Goal: Contribute content: Add original content to the website for others to see

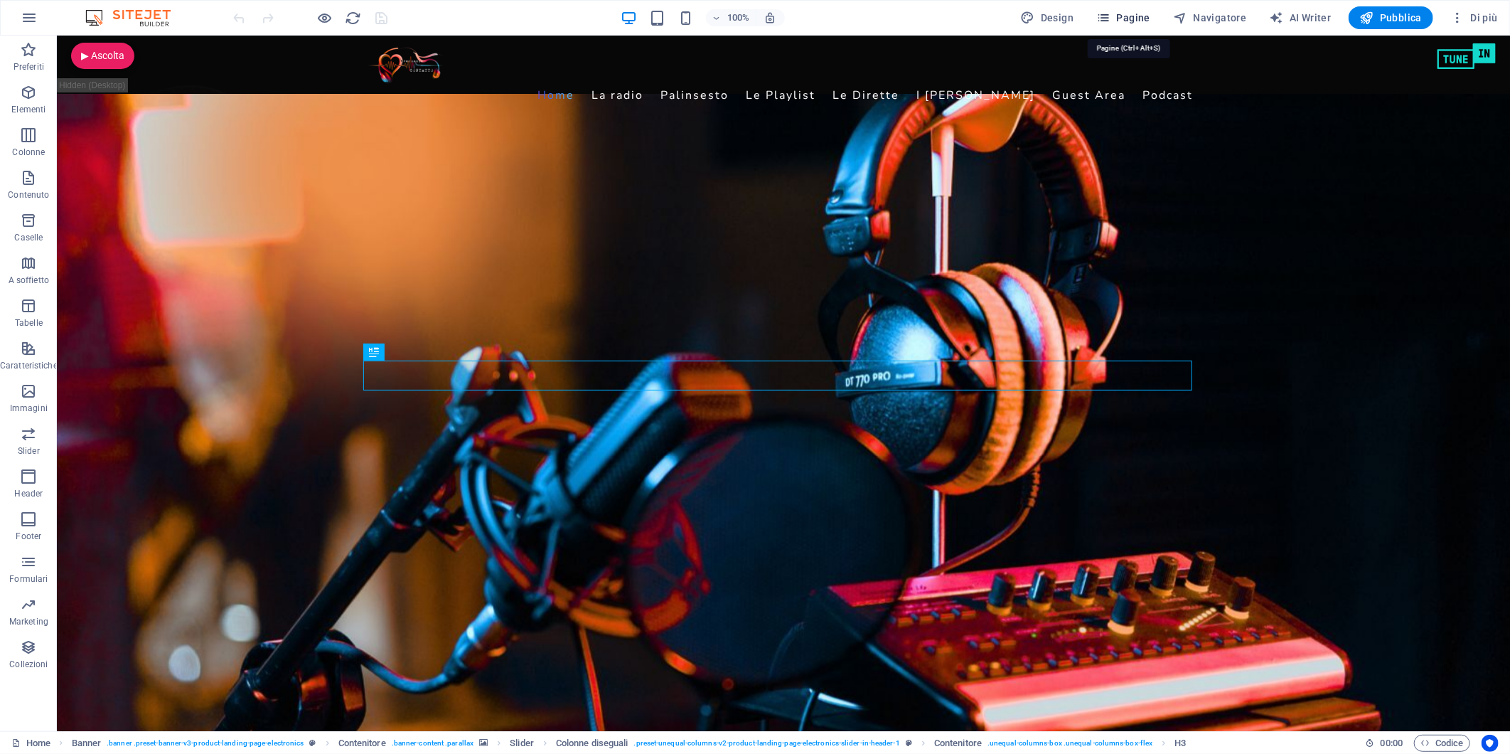
click at [1124, 9] on button "Pagine" at bounding box center [1123, 17] width 65 height 23
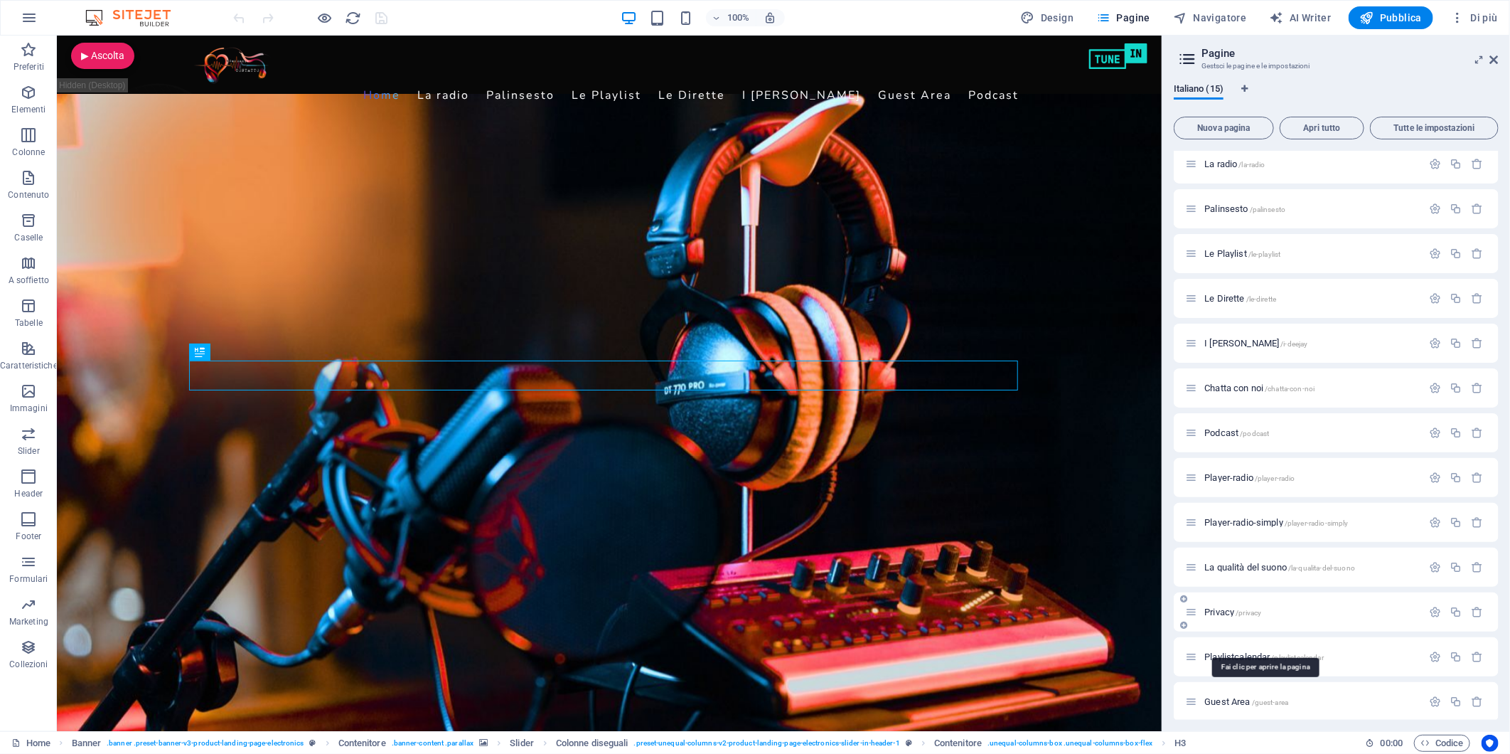
scroll to position [102, 0]
click at [1207, 692] on span "test /test" at bounding box center [1221, 695] width 32 height 11
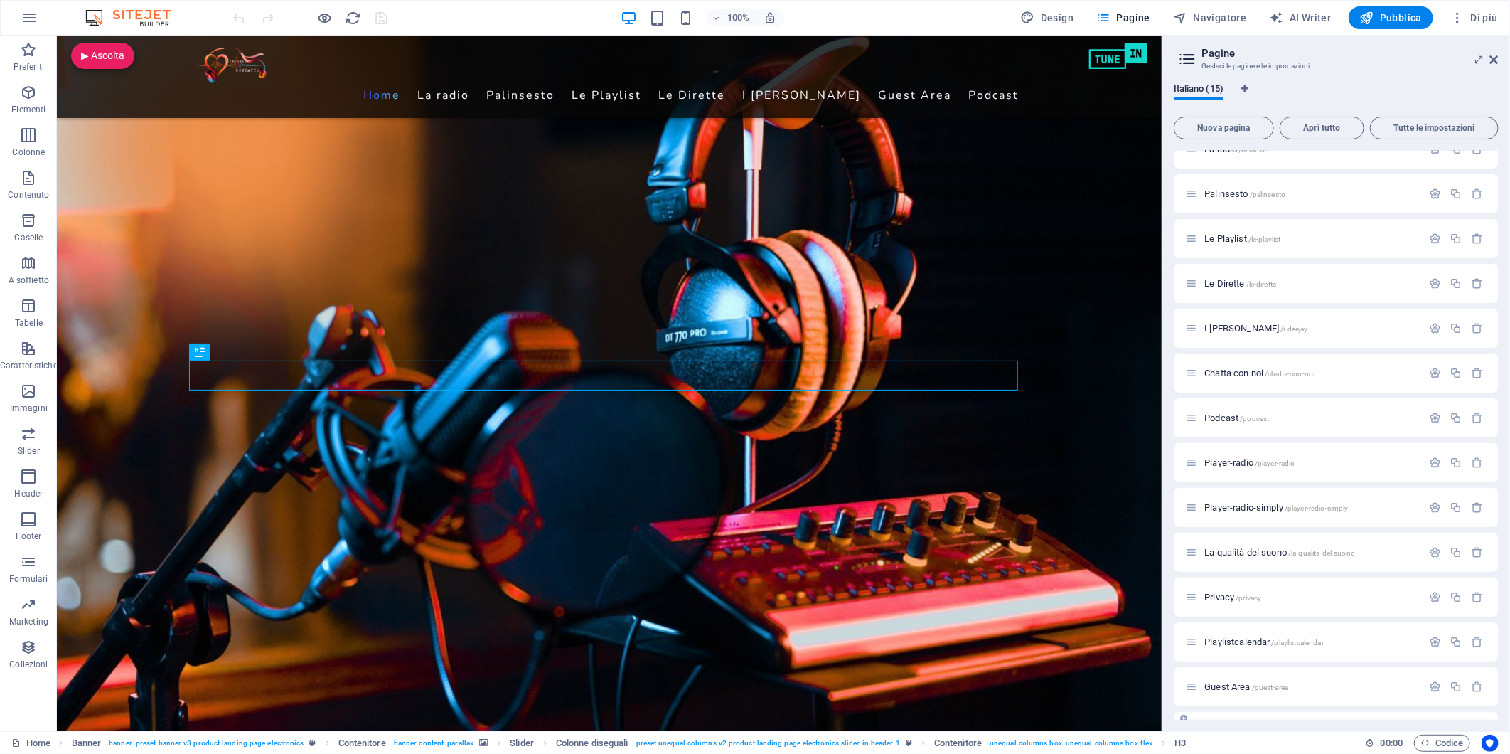
click at [1207, 692] on div "Home / La radio /la-radio Palinsesto /palinsesto Le Playlist /le-playlist Le Di…" at bounding box center [1336, 418] width 325 height 666
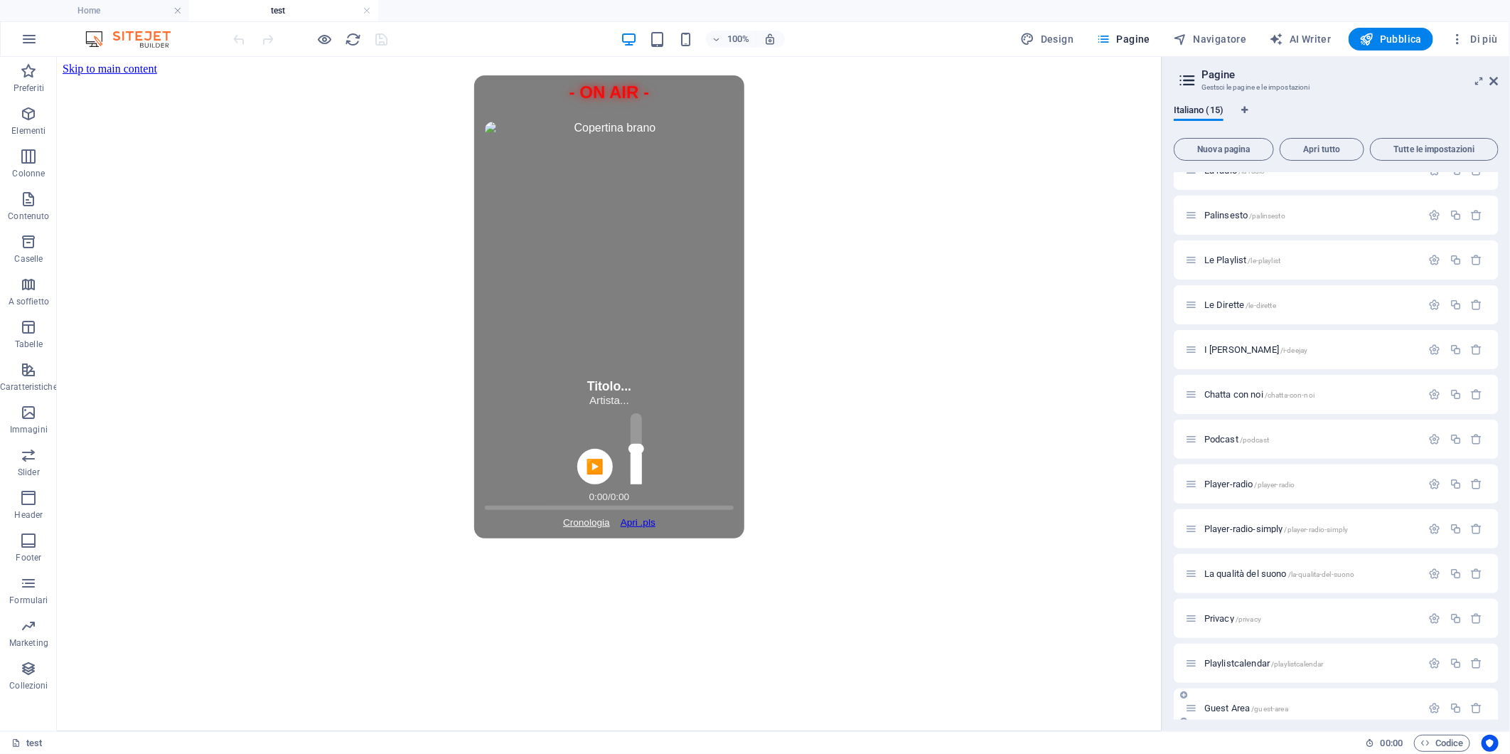
scroll to position [0, 0]
click at [232, 115] on span "HTML" at bounding box center [238, 116] width 23 height 9
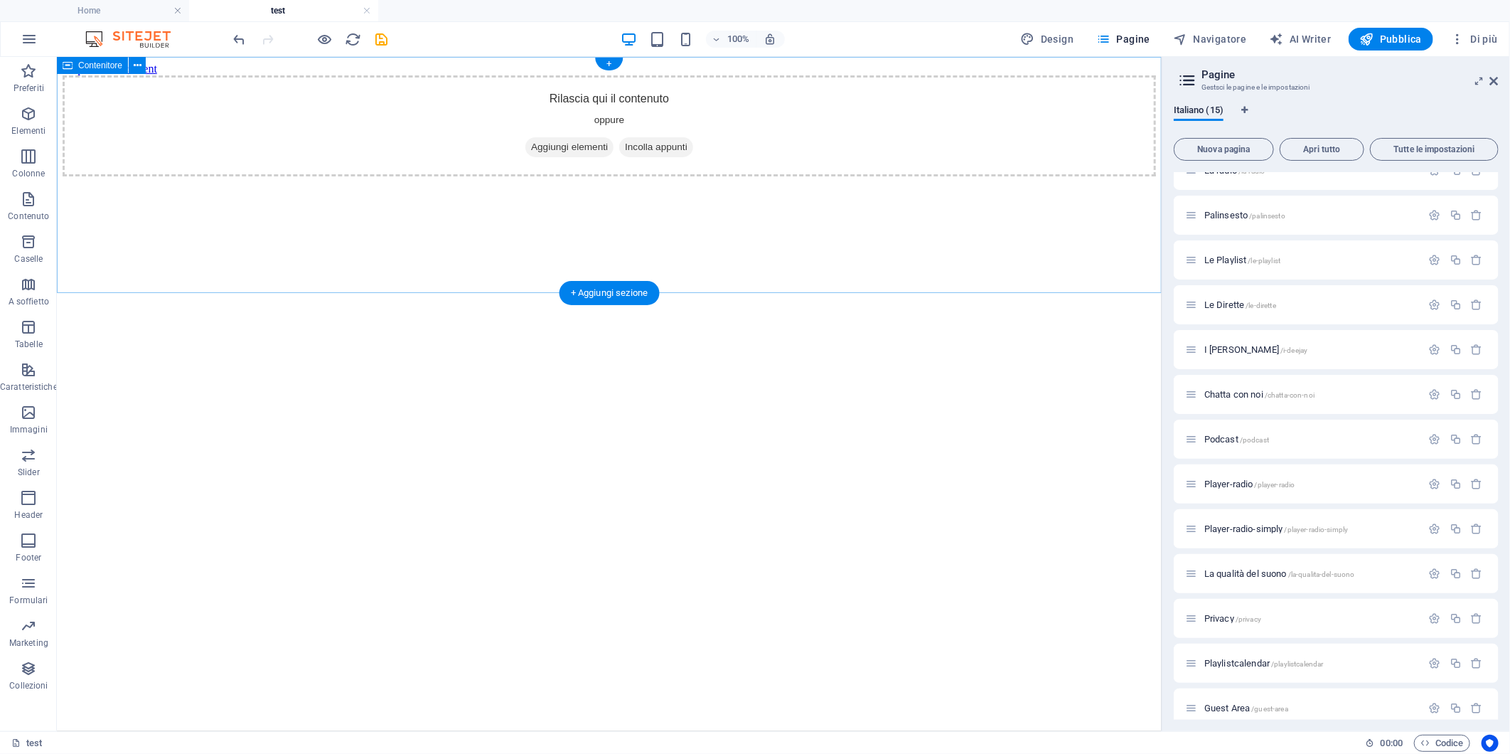
click at [677, 156] on span "Incolla appunti" at bounding box center [656, 147] width 74 height 20
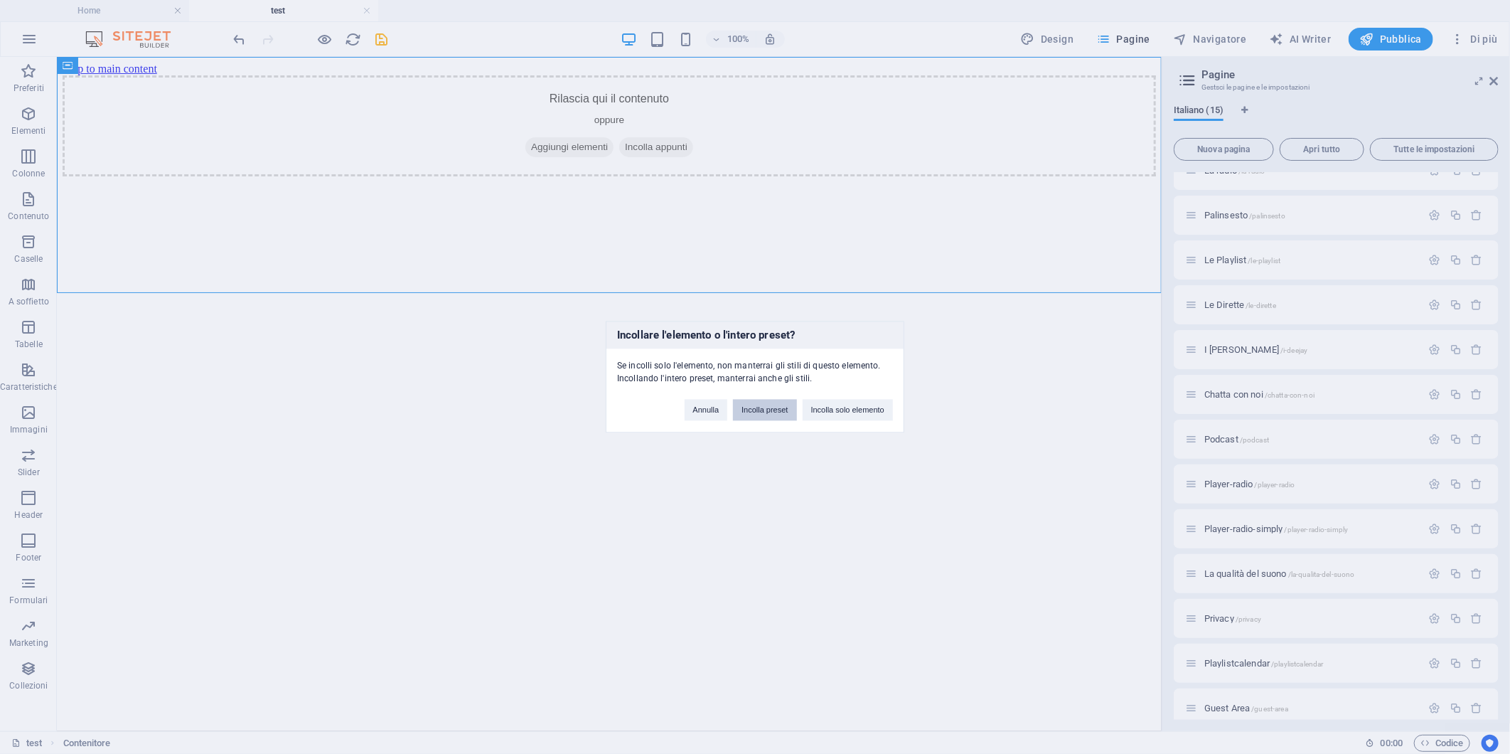
click at [757, 405] on button "Incolla preset" at bounding box center [764, 410] width 63 height 21
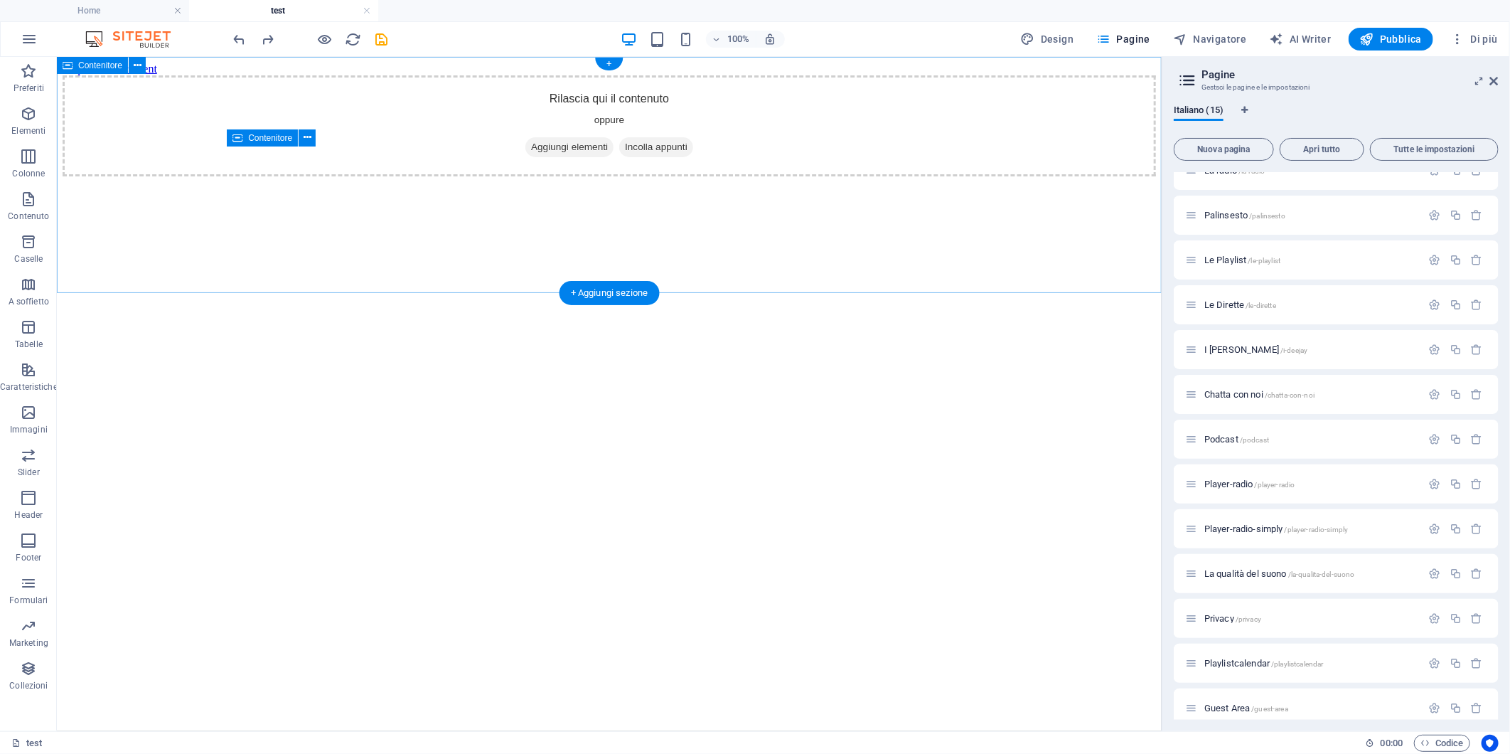
click at [670, 156] on span "Incolla appunti" at bounding box center [656, 147] width 74 height 20
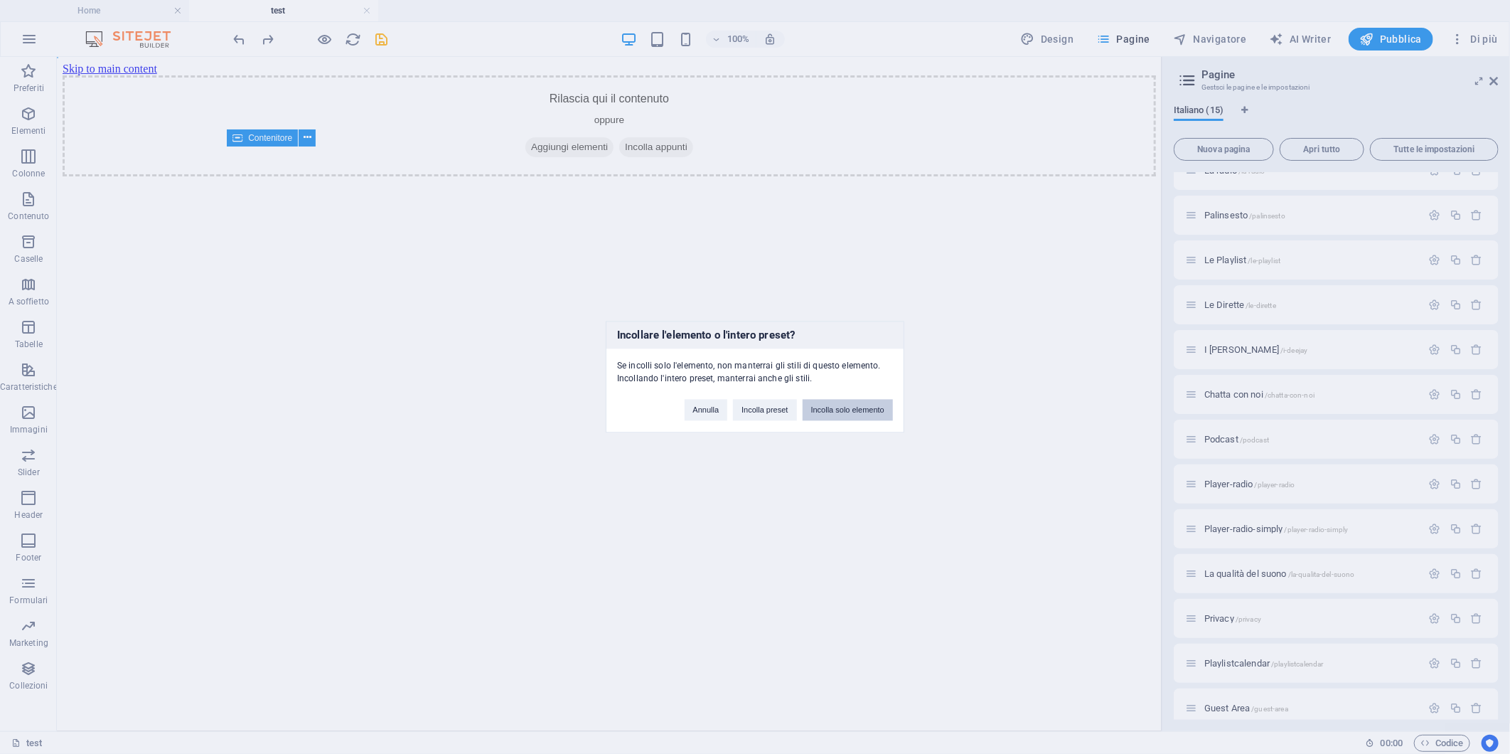
click at [850, 413] on button "Incolla solo elemento" at bounding box center [848, 410] width 90 height 21
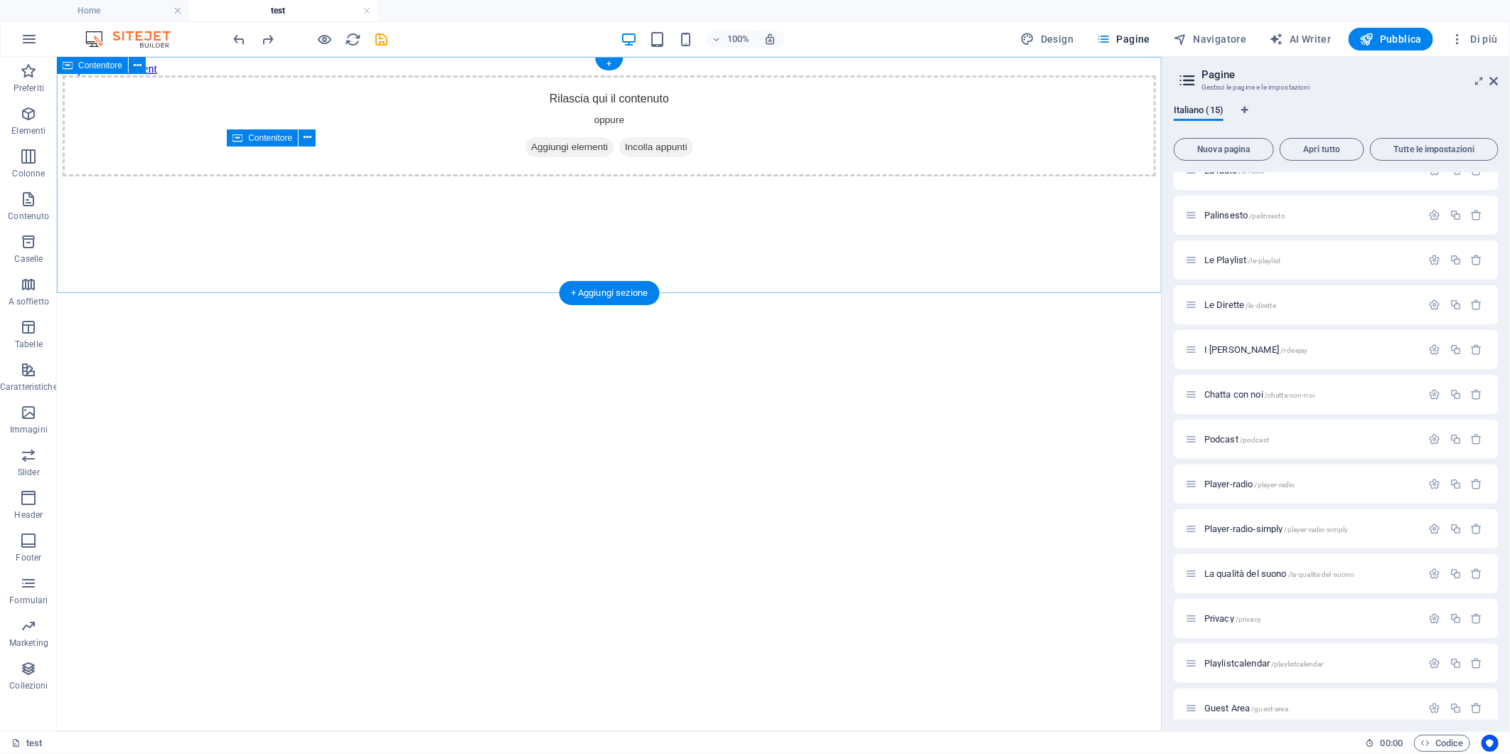
click at [565, 156] on span "Aggiungi elementi" at bounding box center [569, 147] width 88 height 20
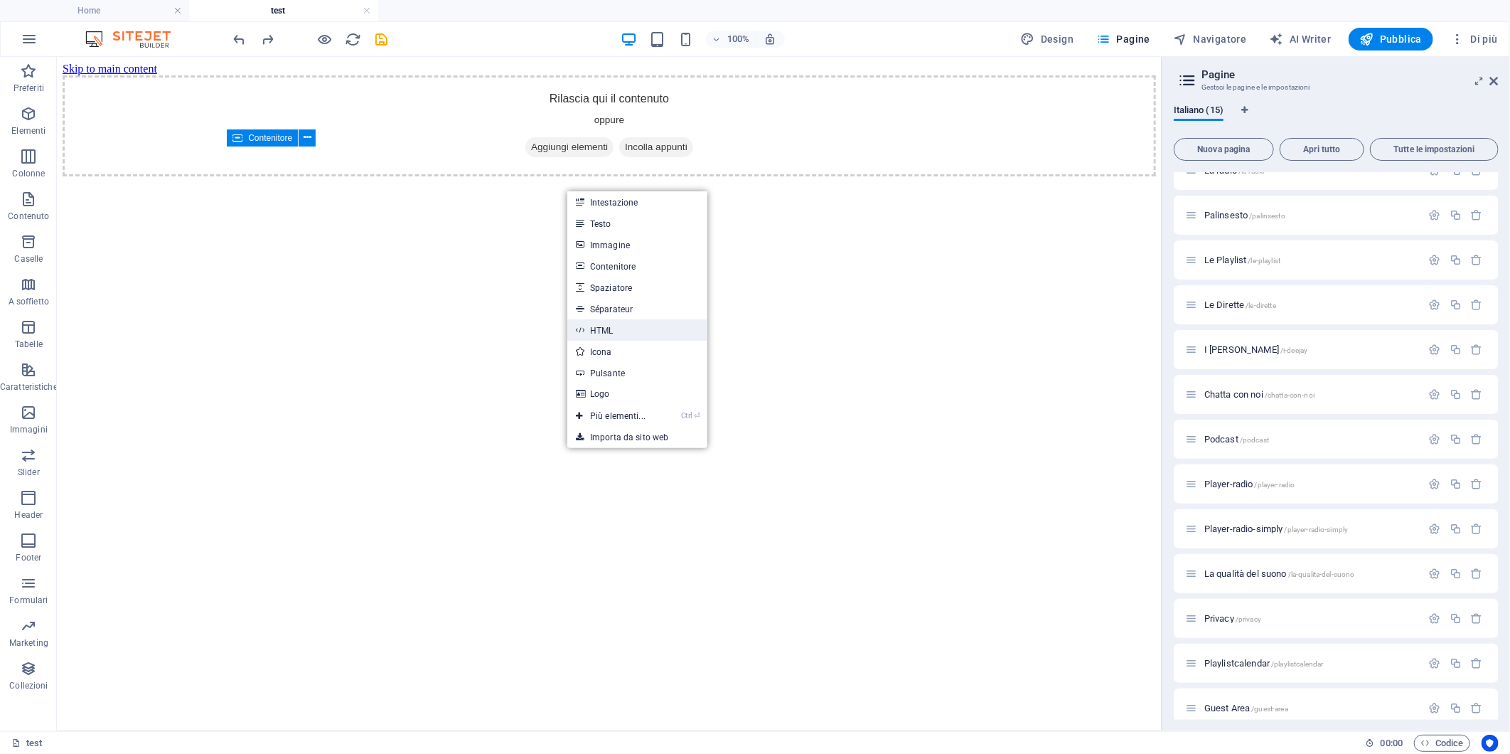
click at [603, 329] on link "HTML" at bounding box center [637, 329] width 140 height 21
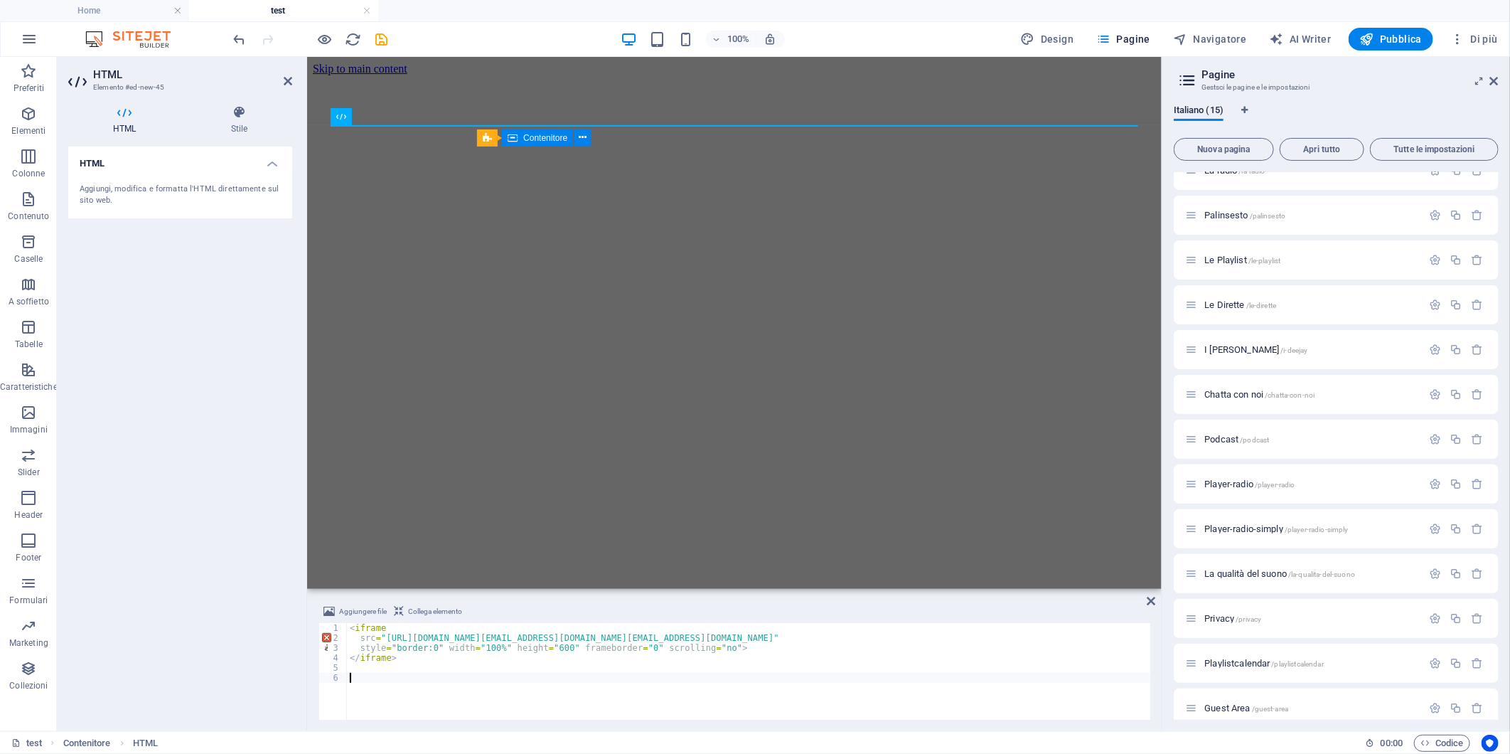
click at [210, 275] on div "HTML Aggiungi, modifica e formatta l'HTML direttamente sul sito web." at bounding box center [180, 432] width 224 height 573
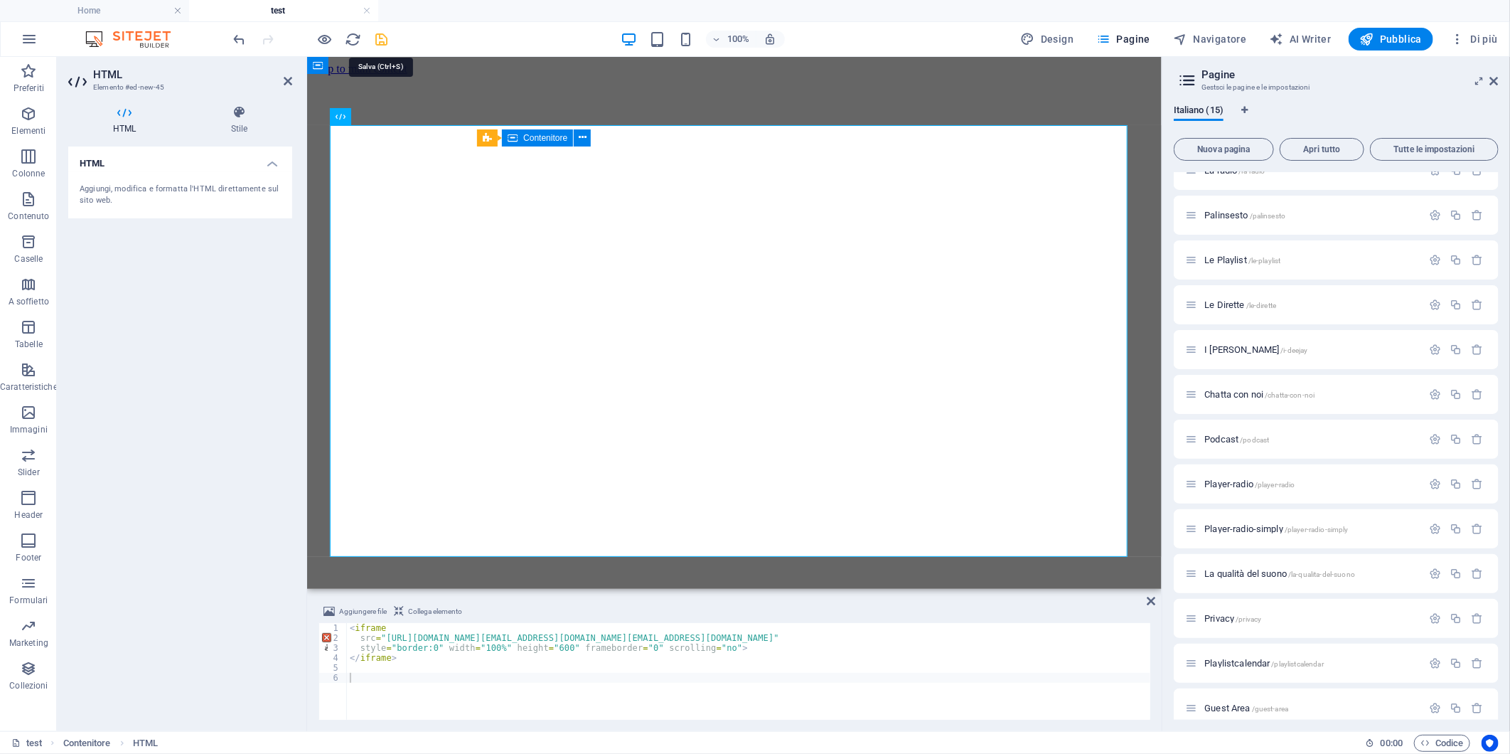
click at [383, 34] on icon "save" at bounding box center [382, 39] width 16 height 16
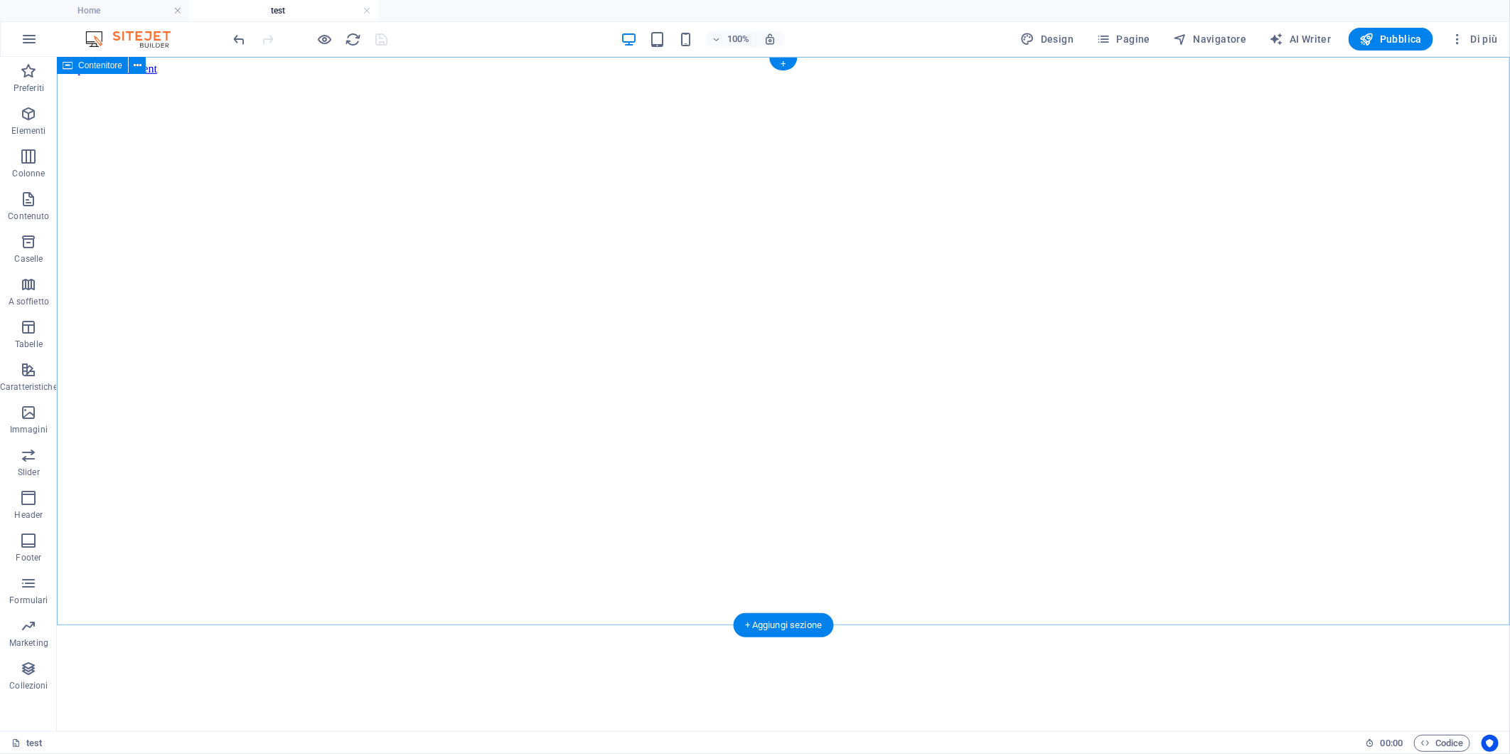
click at [301, 193] on div at bounding box center [783, 289] width 1442 height 429
click at [218, 224] on div at bounding box center [783, 289] width 1442 height 429
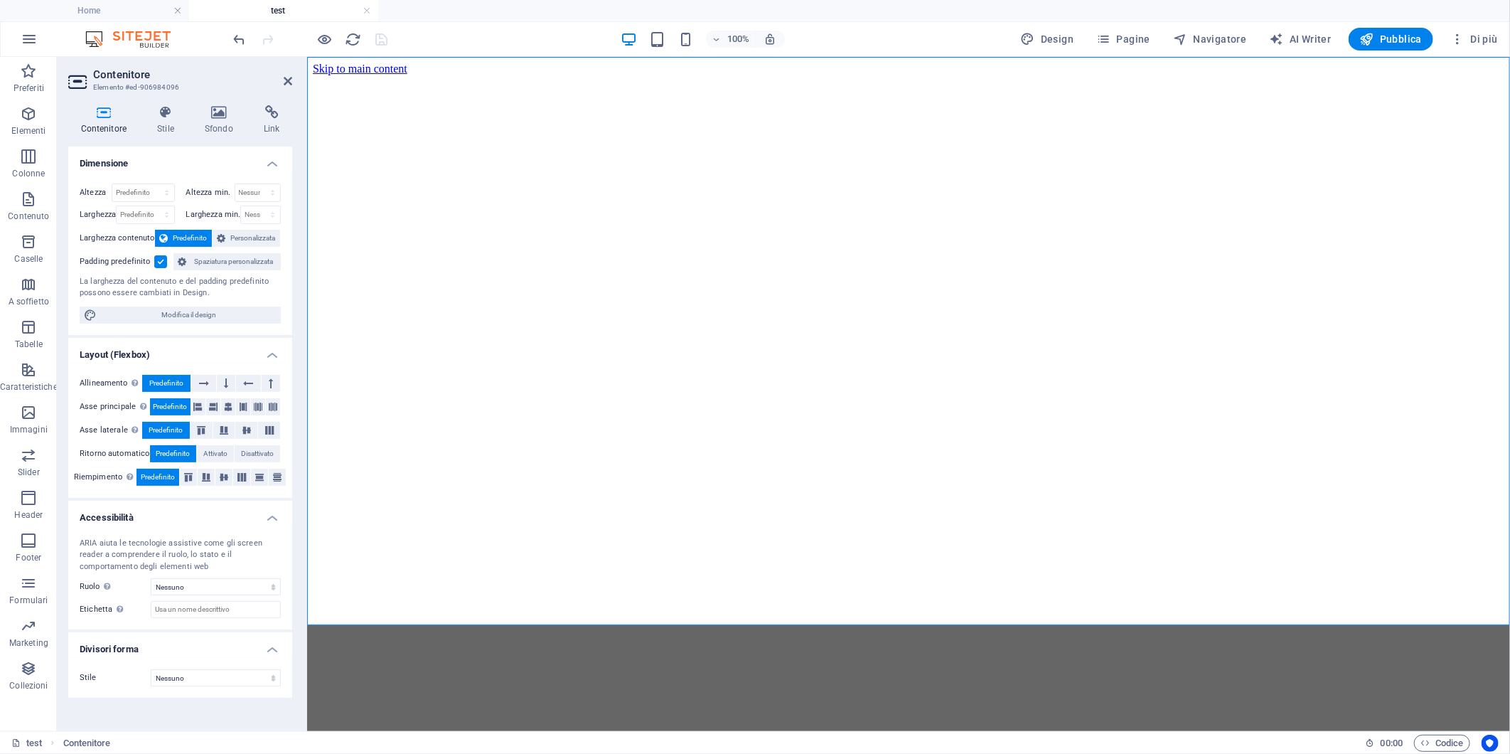
click at [380, 41] on div at bounding box center [310, 39] width 159 height 23
click at [1387, 36] on span "Pubblica" at bounding box center [1391, 39] width 63 height 14
